Goal: Navigation & Orientation: Find specific page/section

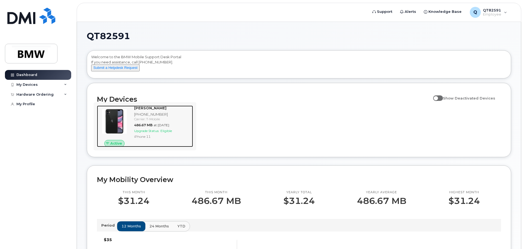
click at [148, 110] on strong "Donnie Smith" at bounding box center [150, 108] width 32 height 4
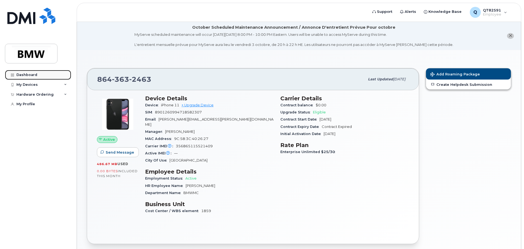
click at [25, 76] on div "Dashboard" at bounding box center [26, 75] width 21 height 4
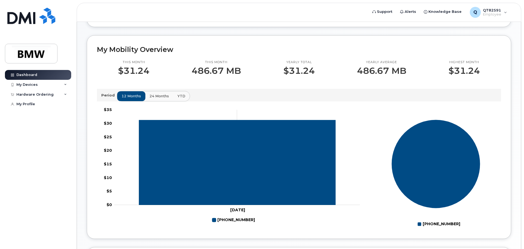
scroll to position [137, 0]
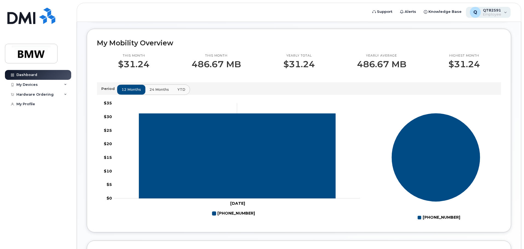
click at [492, 13] on span "Employee" at bounding box center [492, 14] width 18 height 4
click at [493, 13] on span "Employee" at bounding box center [492, 14] width 18 height 4
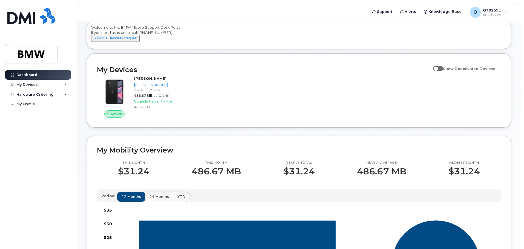
scroll to position [0, 0]
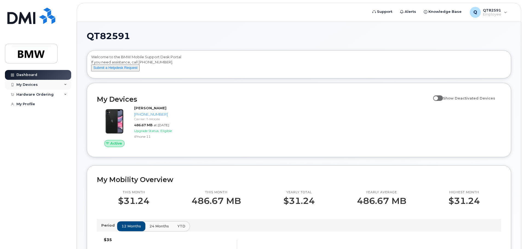
click at [29, 86] on div "My Devices" at bounding box center [26, 85] width 21 height 4
click at [33, 96] on div "Hardware Ordering" at bounding box center [34, 95] width 37 height 4
click at [33, 114] on div "My Profile" at bounding box center [25, 115] width 19 height 4
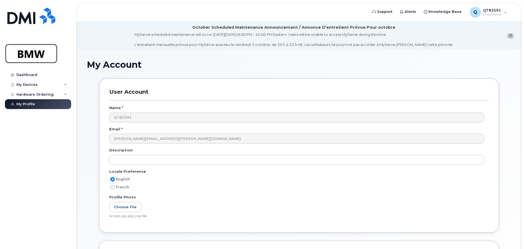
click at [33, 59] on img at bounding box center [31, 54] width 42 height 16
